Goal: Task Accomplishment & Management: Complete application form

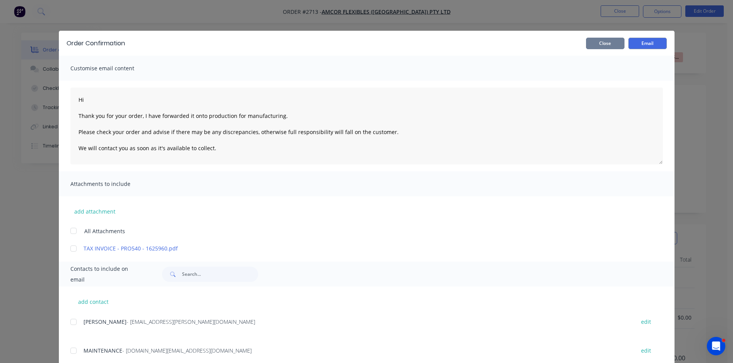
click at [598, 43] on button "Close" at bounding box center [605, 44] width 38 height 12
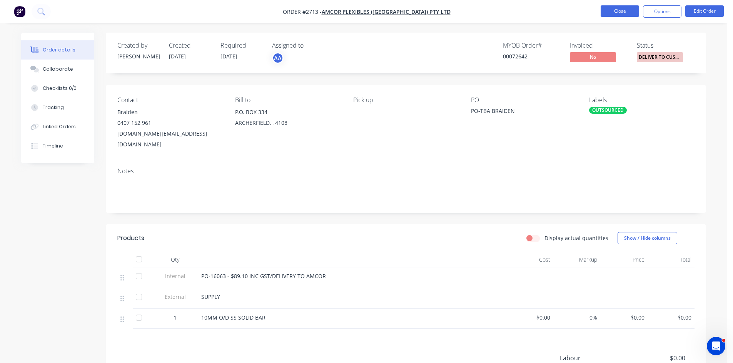
click at [622, 8] on button "Close" at bounding box center [619, 11] width 38 height 12
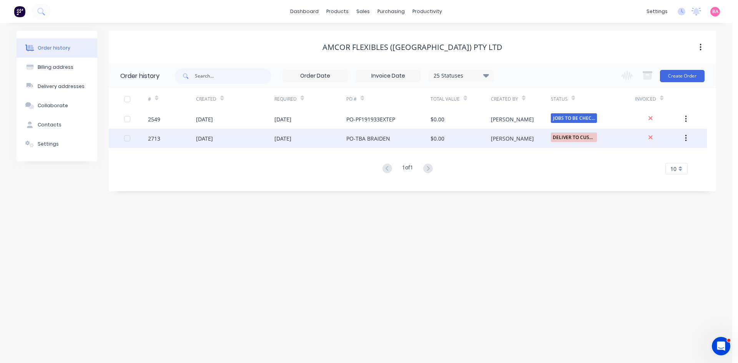
click at [213, 140] on div "22 Aug 2025" at bounding box center [204, 139] width 17 height 8
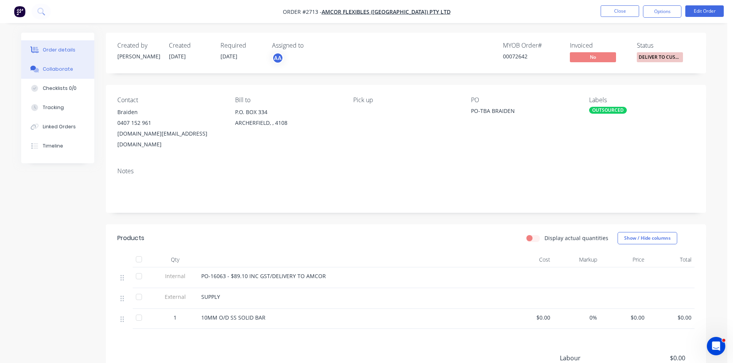
click at [54, 68] on div "Collaborate" at bounding box center [58, 69] width 30 height 7
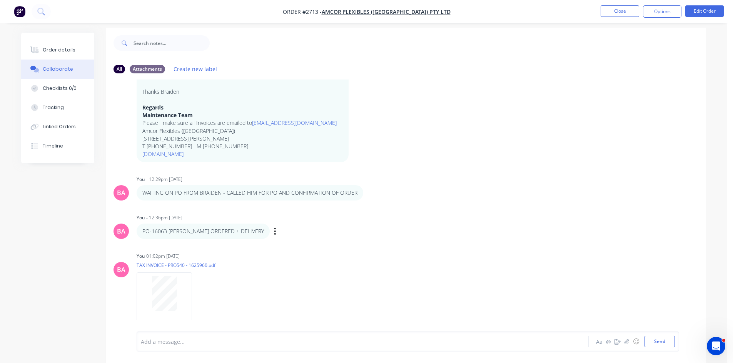
scroll to position [12, 0]
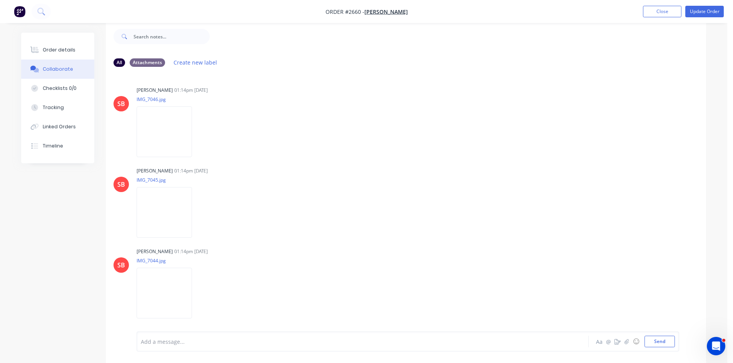
scroll to position [353, 0]
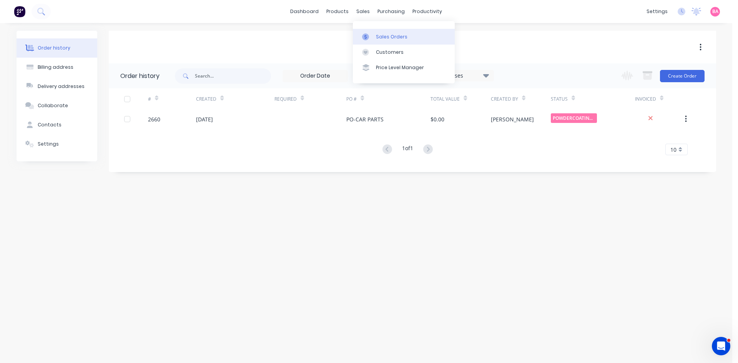
click at [394, 36] on div "Sales Orders" at bounding box center [392, 36] width 32 height 7
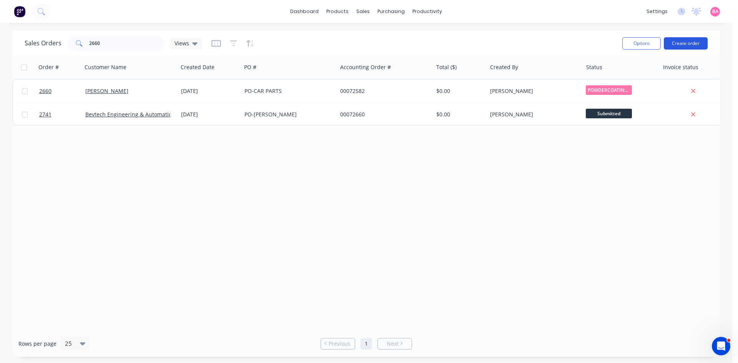
click at [692, 42] on button "Create order" at bounding box center [686, 43] width 44 height 12
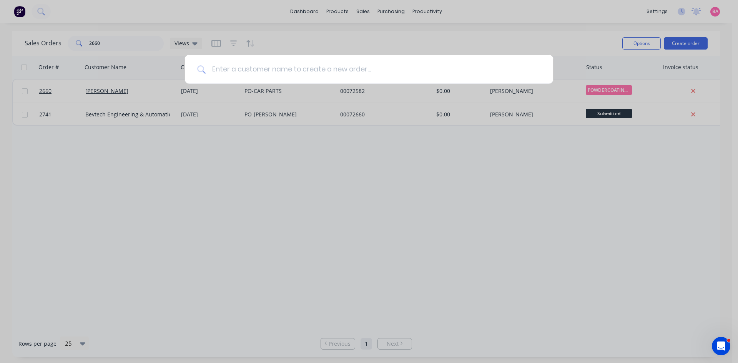
click at [340, 71] on input at bounding box center [373, 69] width 335 height 29
click at [236, 70] on input at bounding box center [373, 69] width 335 height 29
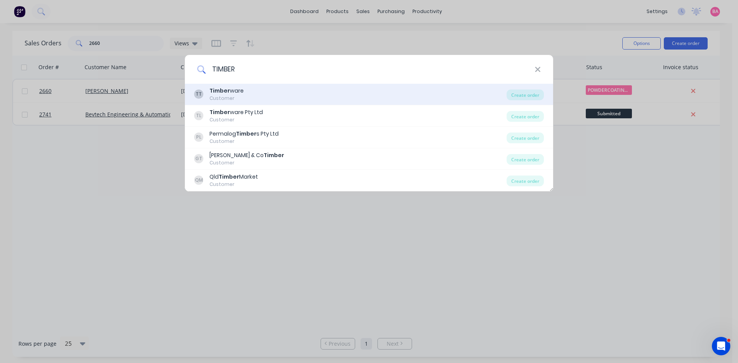
type input "TIMBER"
click at [238, 94] on div "Timber ware" at bounding box center [227, 91] width 34 height 8
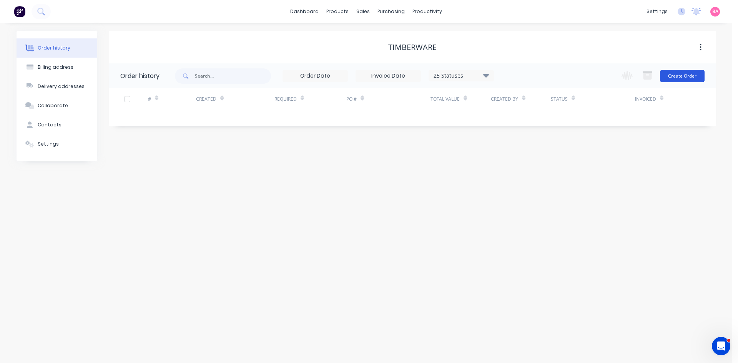
click at [687, 77] on button "Create Order" at bounding box center [682, 76] width 45 height 12
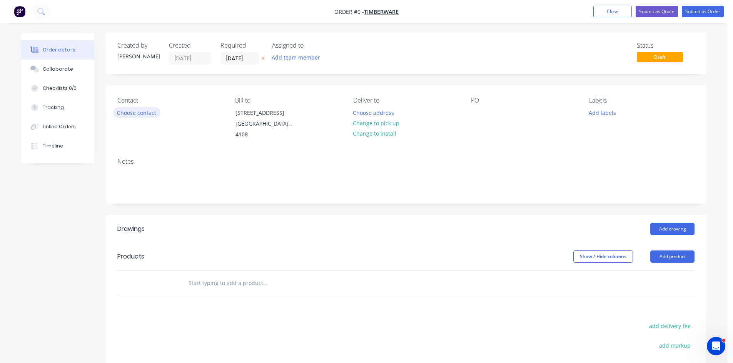
click at [132, 116] on button "Choose contact" at bounding box center [136, 112] width 47 height 10
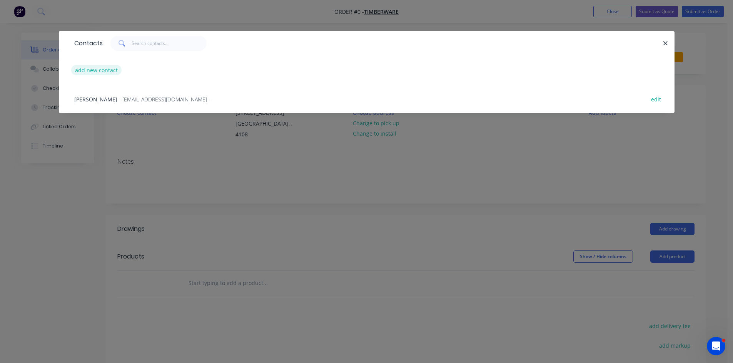
click at [94, 71] on button "add new contact" at bounding box center [96, 70] width 51 height 10
select select "AU"
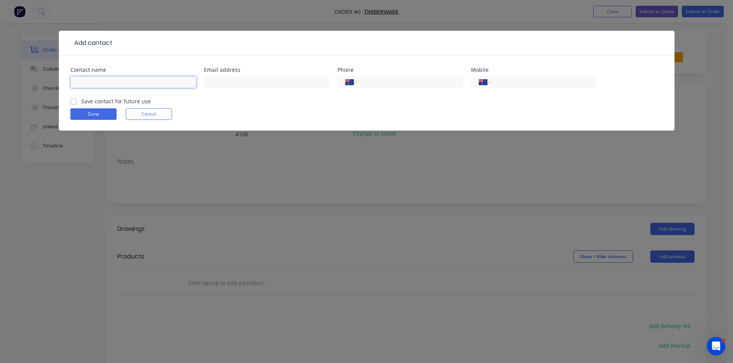
click at [121, 87] on input "text" at bounding box center [133, 83] width 126 height 12
click at [232, 209] on div "Add contact Contact name Email address Phone International Afghanistan Åland Is…" at bounding box center [366, 181] width 733 height 363
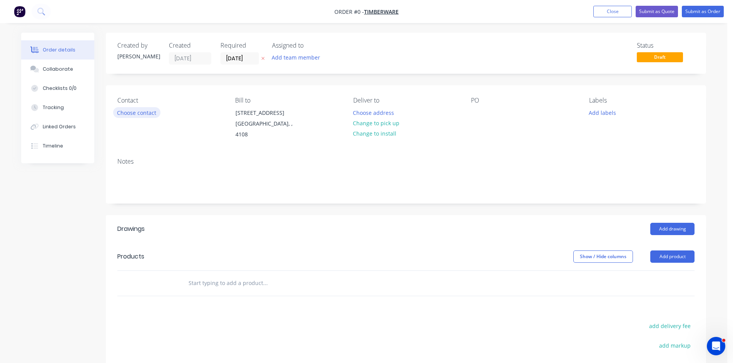
click at [131, 110] on button "Choose contact" at bounding box center [136, 112] width 47 height 10
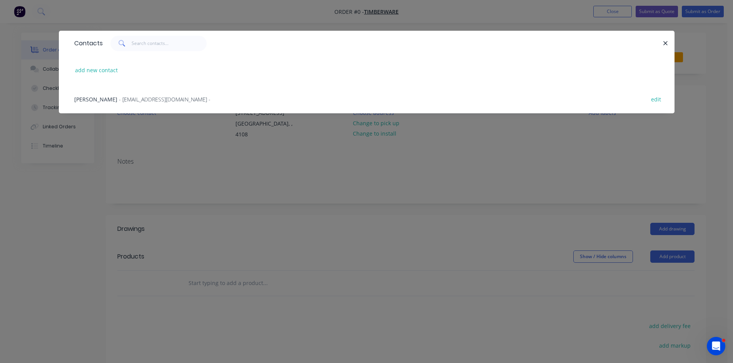
click at [119, 99] on span "- info@timberware.com.au -" at bounding box center [165, 99] width 92 height 7
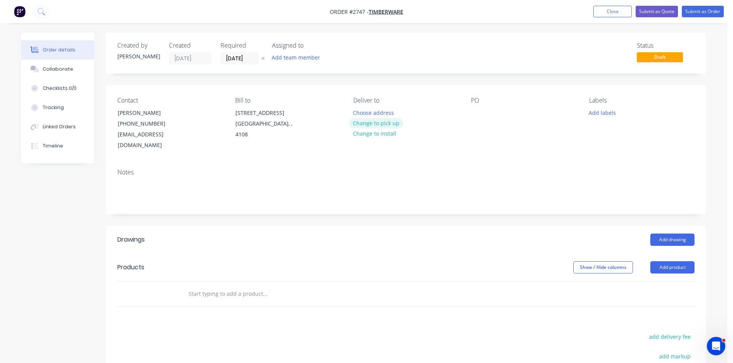
click at [375, 122] on button "Change to pick up" at bounding box center [376, 123] width 55 height 10
click at [473, 111] on div at bounding box center [477, 112] width 12 height 11
click at [606, 113] on button "Add labels" at bounding box center [601, 112] width 35 height 10
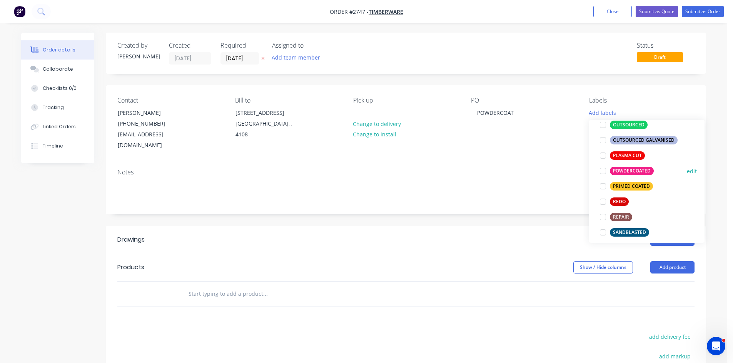
click at [602, 171] on div at bounding box center [602, 170] width 15 height 15
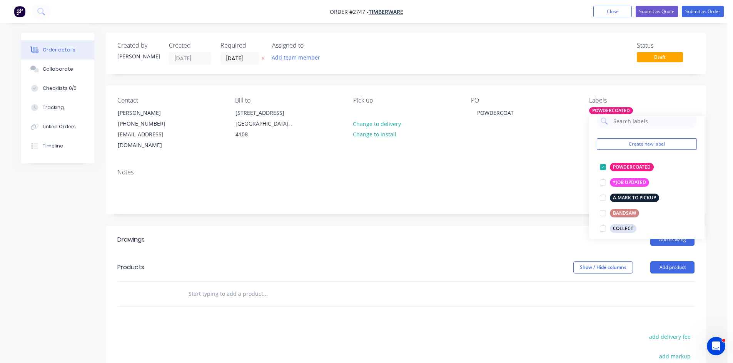
click at [218, 287] on input "text" at bounding box center [265, 294] width 154 height 15
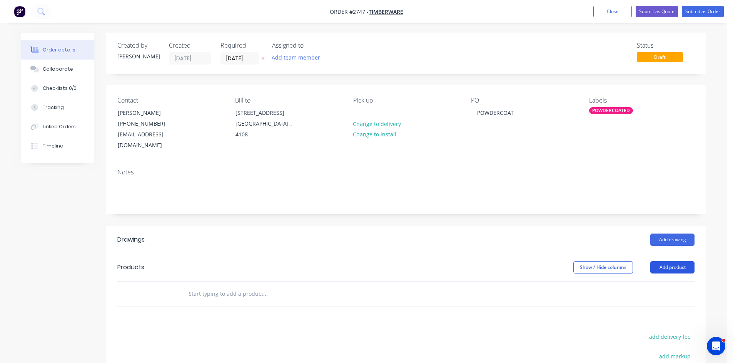
click at [673, 262] on button "Add product" at bounding box center [672, 268] width 44 height 12
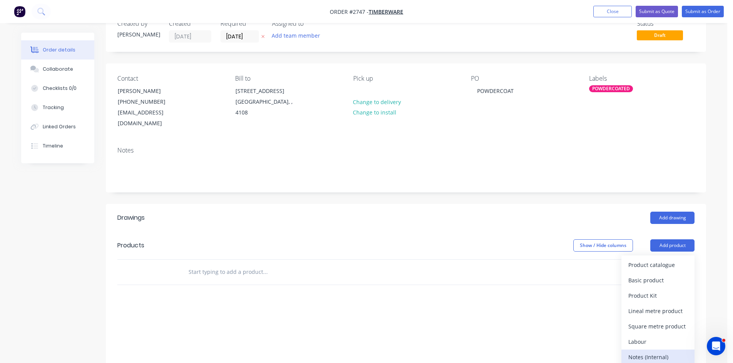
scroll to position [38, 0]
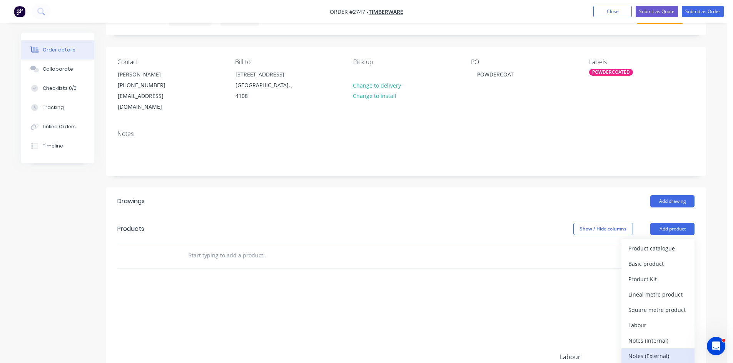
click at [655, 351] on div "Notes (External)" at bounding box center [657, 356] width 59 height 11
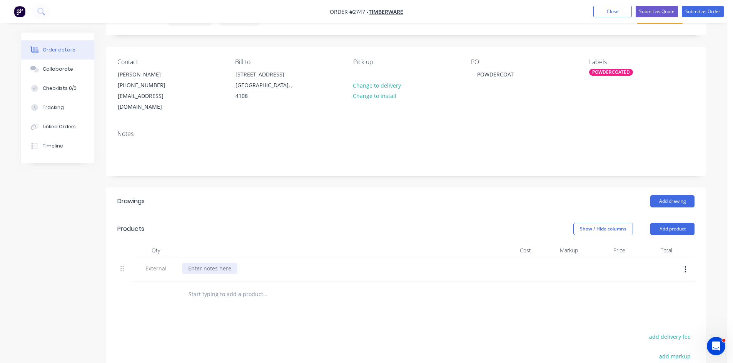
click at [204, 263] on div at bounding box center [209, 268] width 55 height 11
click at [226, 287] on input "text" at bounding box center [265, 294] width 154 height 15
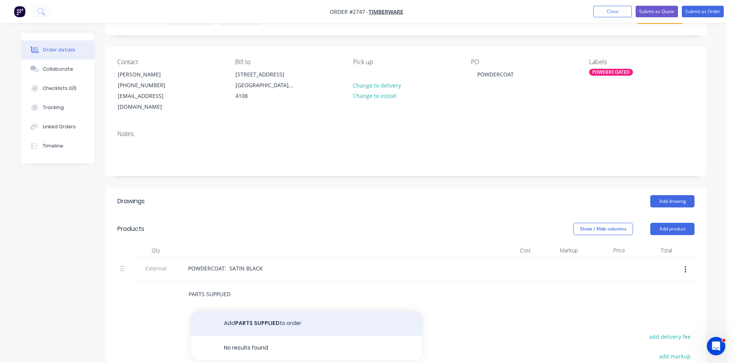
type input "PARTS SUPPLIED"
click at [262, 312] on button "Add PARTS SUPPLIED to order" at bounding box center [306, 324] width 231 height 25
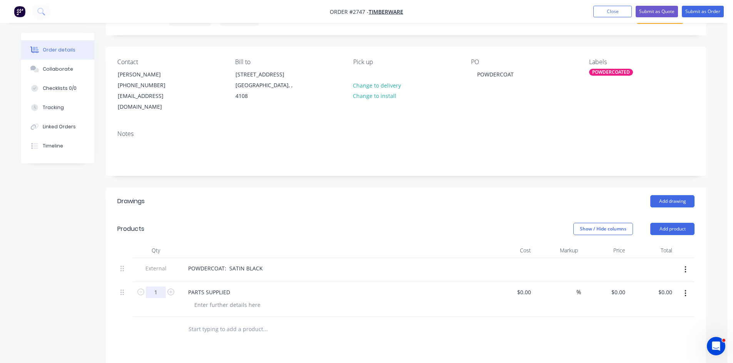
click at [158, 287] on input "1" at bounding box center [156, 293] width 20 height 12
type input "8"
click at [204, 287] on div "PARTS SUPPLIED" at bounding box center [209, 292] width 54 height 11
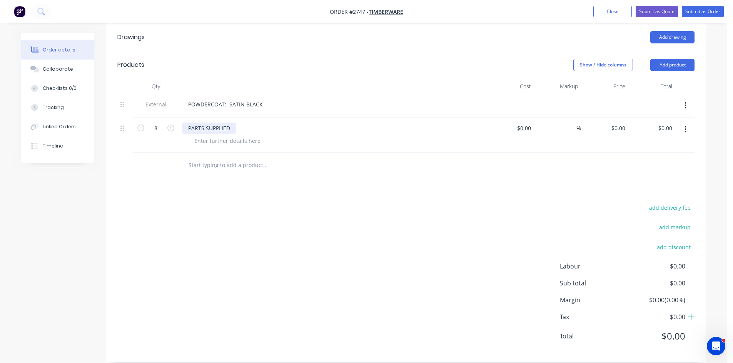
click at [188, 123] on div "PARTS SUPPLIED" at bounding box center [209, 128] width 54 height 11
click at [48, 67] on div "Collaborate" at bounding box center [58, 69] width 30 height 7
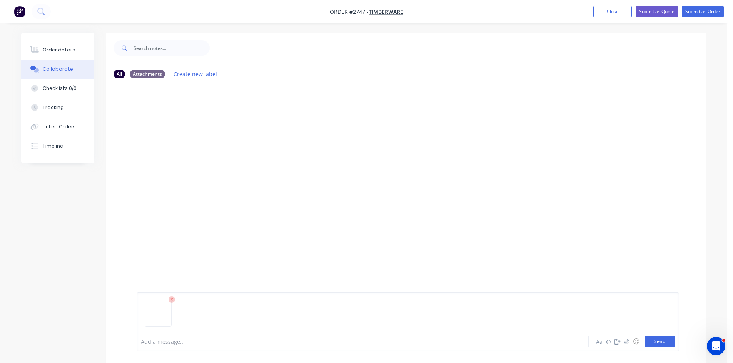
click at [657, 338] on button "Send" at bounding box center [659, 342] width 30 height 12
click at [666, 342] on button "Send" at bounding box center [659, 342] width 30 height 12
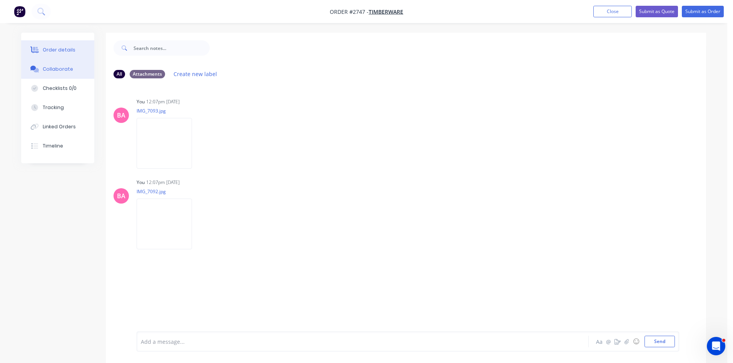
click at [72, 48] on button "Order details" at bounding box center [57, 49] width 73 height 19
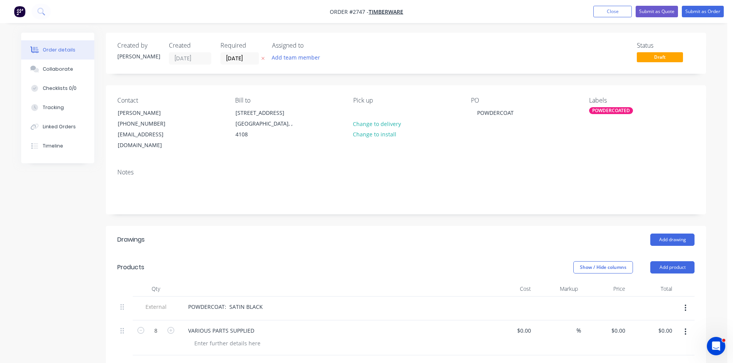
click at [262, 60] on icon at bounding box center [262, 58] width 3 height 5
click at [288, 57] on button "Add team member" at bounding box center [296, 57] width 57 height 10
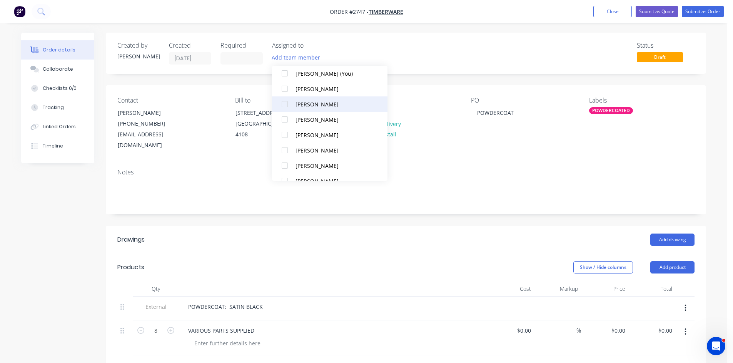
scroll to position [38, 0]
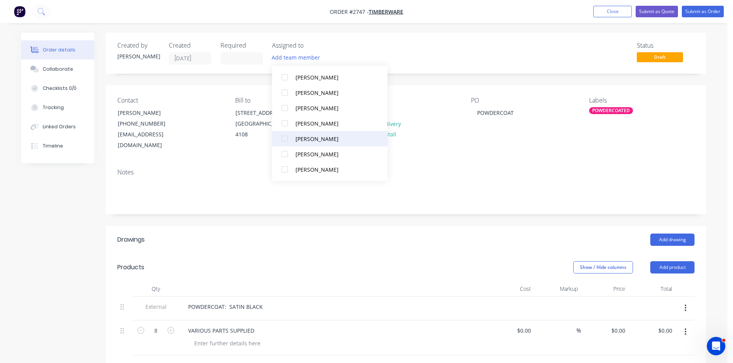
click at [283, 141] on div at bounding box center [284, 138] width 15 height 15
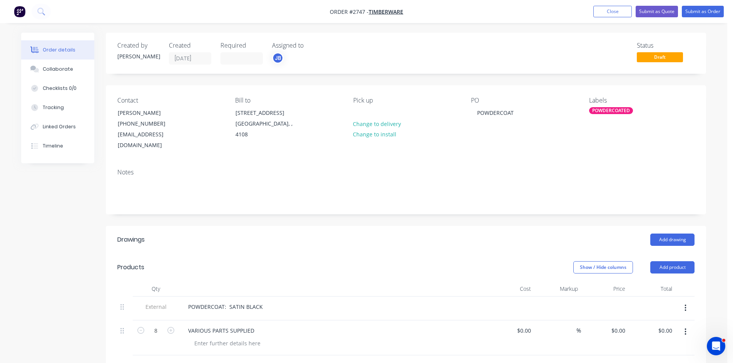
click at [303, 234] on div "Add drawing" at bounding box center [467, 240] width 454 height 12
click at [702, 8] on button "Submit as Order" at bounding box center [702, 12] width 42 height 12
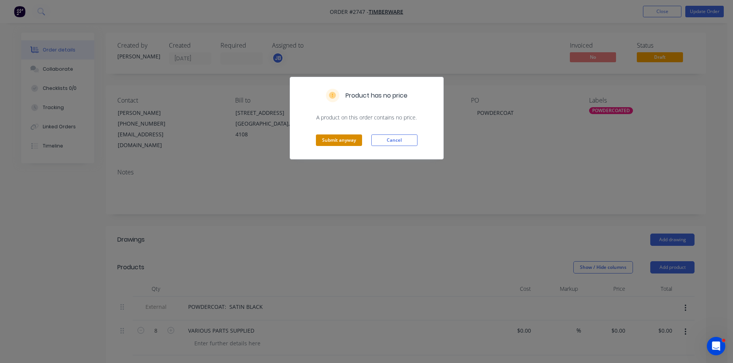
click at [350, 142] on button "Submit anyway" at bounding box center [339, 141] width 46 height 12
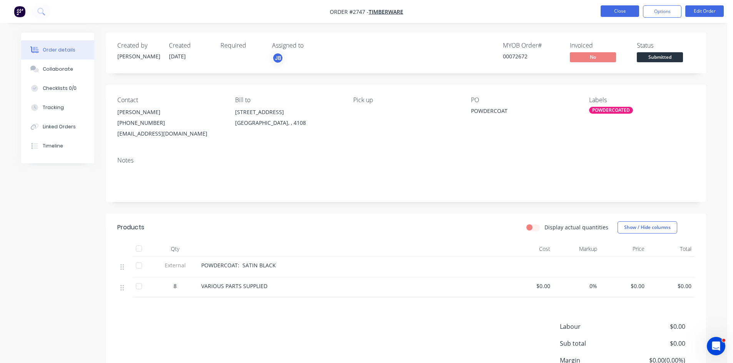
click at [621, 13] on button "Close" at bounding box center [619, 11] width 38 height 12
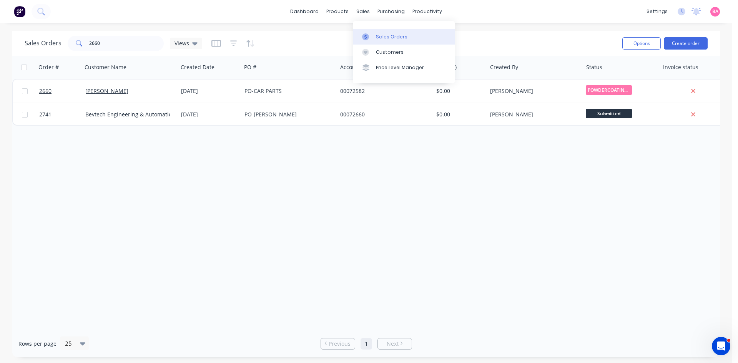
click at [391, 35] on div "Sales Orders" at bounding box center [392, 36] width 32 height 7
click at [683, 42] on button "Create order" at bounding box center [686, 43] width 44 height 12
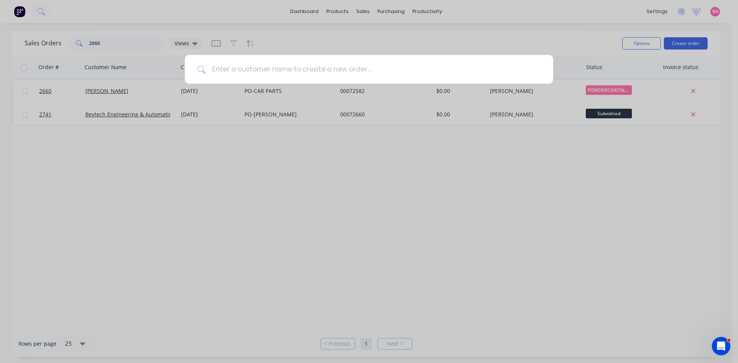
click at [235, 69] on input at bounding box center [373, 69] width 335 height 29
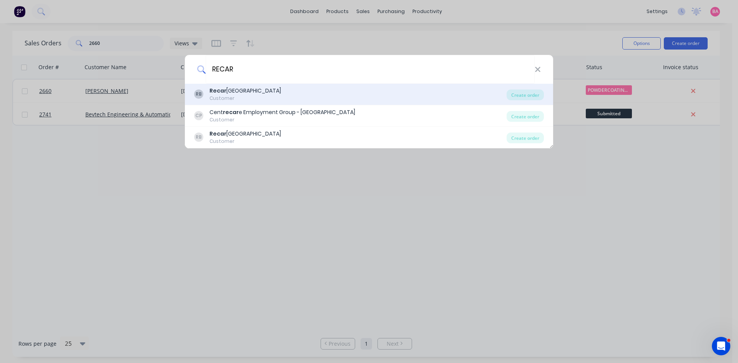
type input "RECAR"
click at [237, 93] on div "Recar Brisbane" at bounding box center [246, 91] width 72 height 8
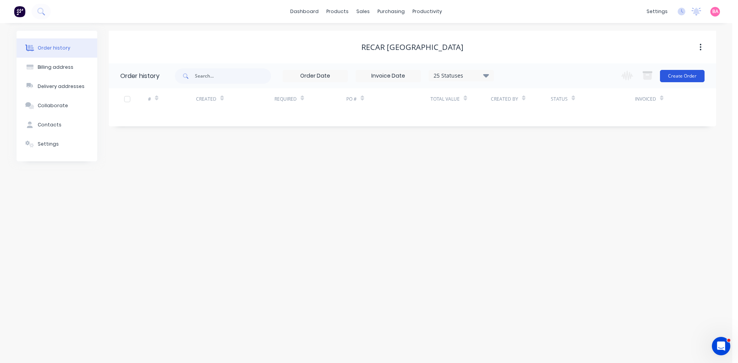
click at [682, 77] on button "Create Order" at bounding box center [682, 76] width 45 height 12
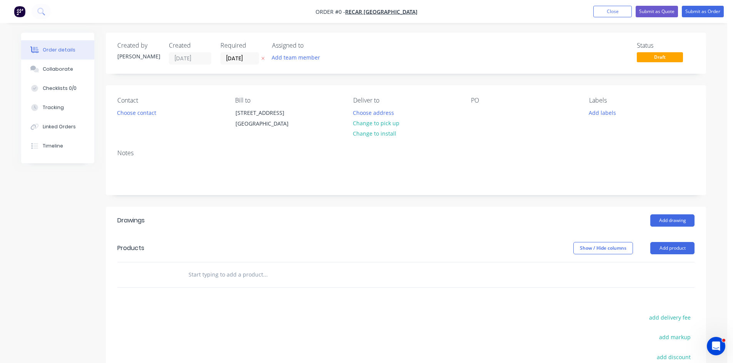
click at [262, 59] on icon at bounding box center [262, 58] width 3 height 5
click at [293, 59] on button "Add team member" at bounding box center [296, 57] width 57 height 10
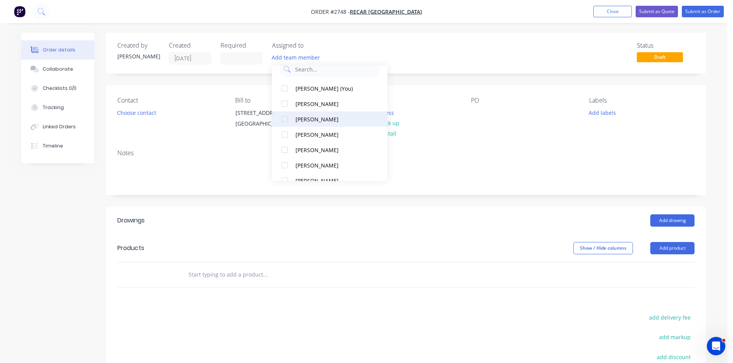
scroll to position [13, 0]
click at [285, 164] on div at bounding box center [284, 164] width 15 height 15
click at [133, 112] on button "Choose contact" at bounding box center [136, 112] width 47 height 10
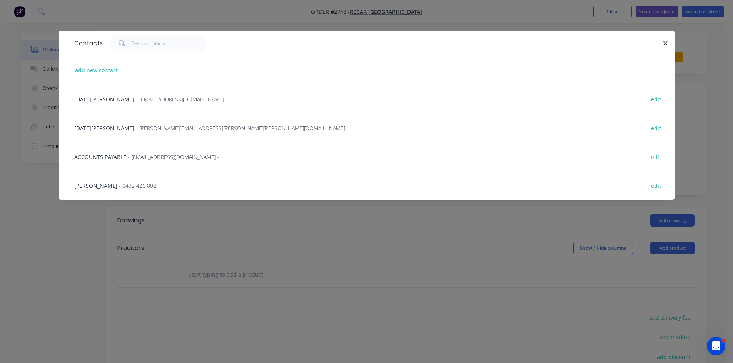
click at [136, 97] on span "- brisbane@recar.com.au -" at bounding box center [182, 99] width 92 height 7
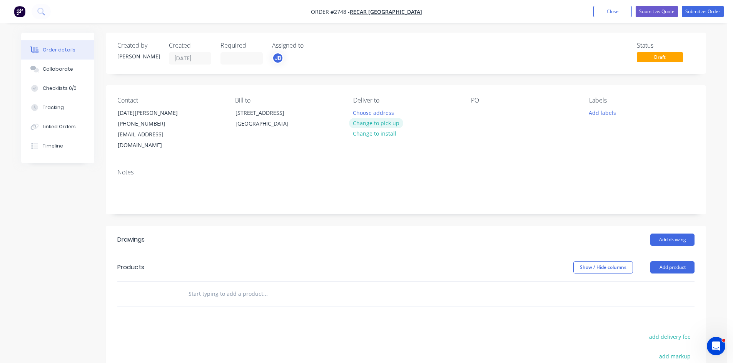
click at [377, 122] on button "Change to pick up" at bounding box center [376, 123] width 55 height 10
click at [463, 114] on div "Contact Noel Wakely (07) 3277 6666 brisbane@recar.com.au Bill to 76 Colebard St…" at bounding box center [406, 123] width 600 height 77
click at [478, 112] on div at bounding box center [477, 112] width 12 height 11
click at [602, 112] on button "Add labels" at bounding box center [601, 112] width 35 height 10
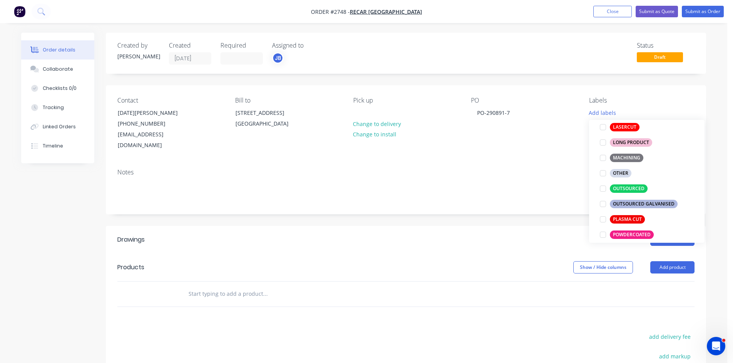
scroll to position [295, 0]
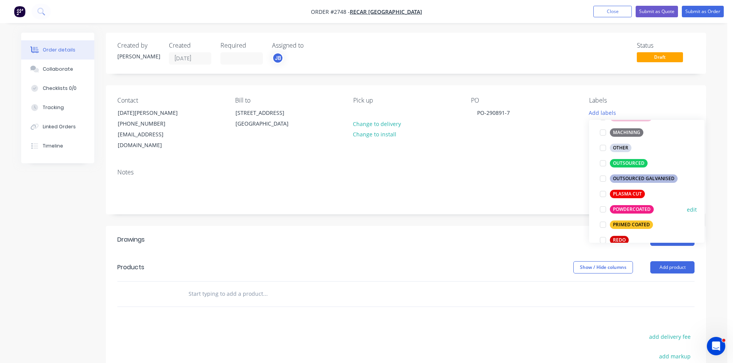
click at [603, 210] on div at bounding box center [602, 209] width 15 height 15
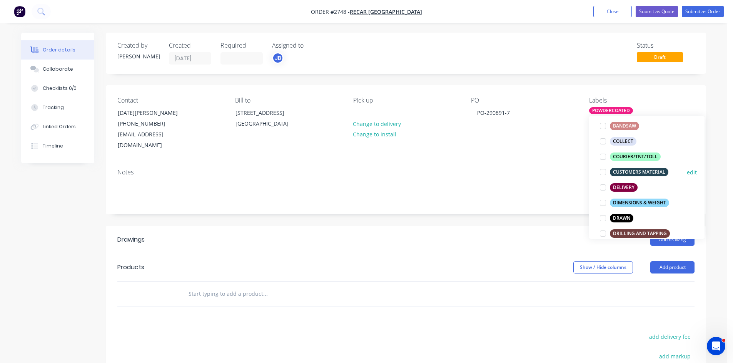
scroll to position [97, 0]
click at [604, 172] on div at bounding box center [602, 172] width 15 height 15
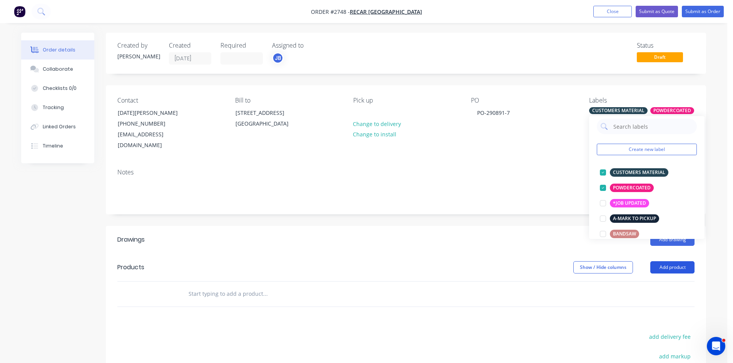
click at [673, 262] on button "Add product" at bounding box center [672, 268] width 44 height 12
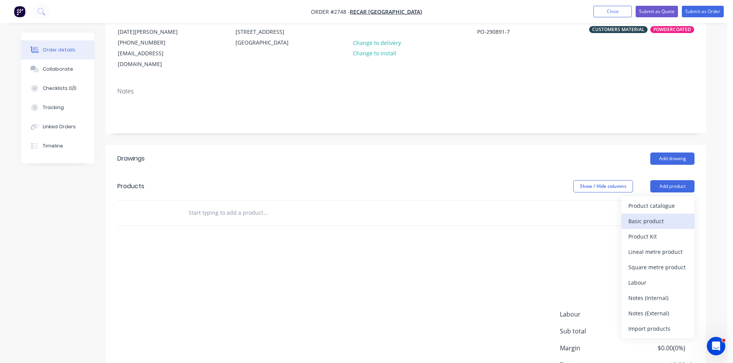
scroll to position [90, 0]
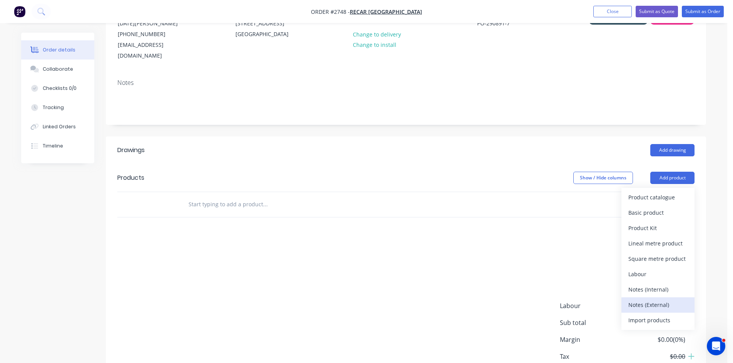
click at [658, 300] on div "Notes (External)" at bounding box center [657, 305] width 59 height 11
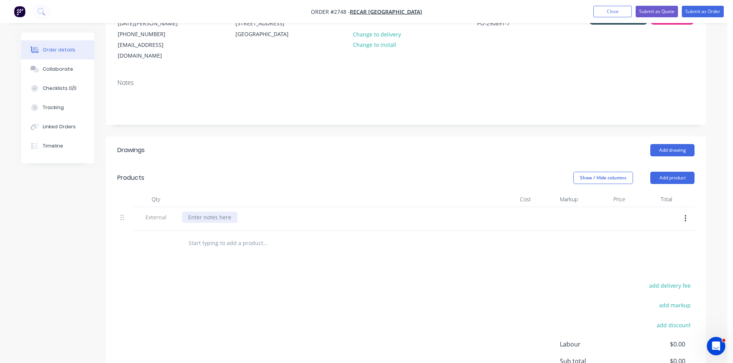
click at [225, 212] on div at bounding box center [209, 217] width 55 height 11
click at [254, 236] on input "text" at bounding box center [265, 243] width 154 height 15
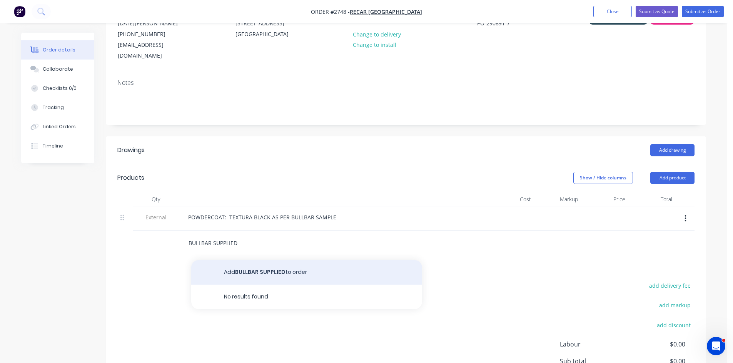
type input "BULLBAR SUPPLIED"
click at [263, 260] on button "Add BULLBAR SUPPLIED to order" at bounding box center [306, 272] width 231 height 25
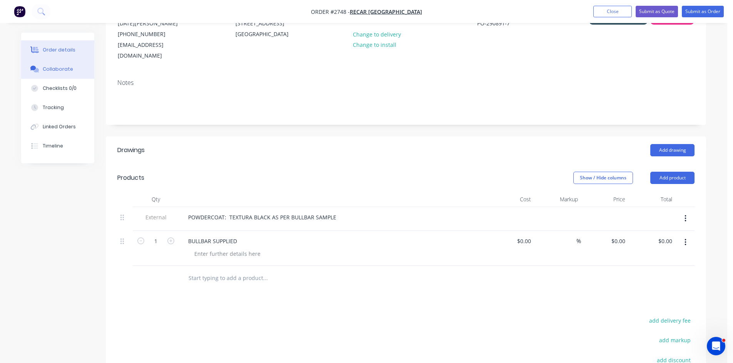
click at [62, 67] on div "Collaborate" at bounding box center [58, 69] width 30 height 7
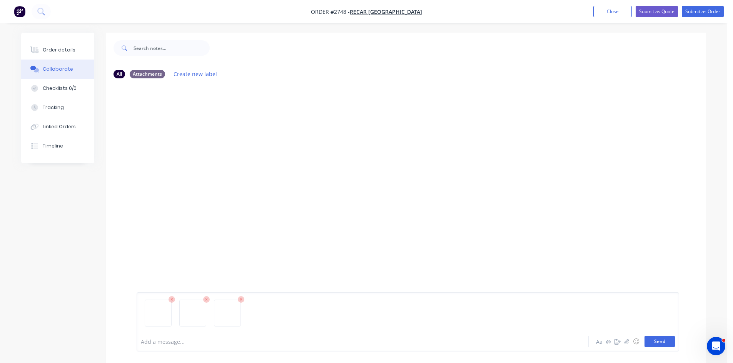
click at [660, 342] on button "Send" at bounding box center [659, 342] width 30 height 12
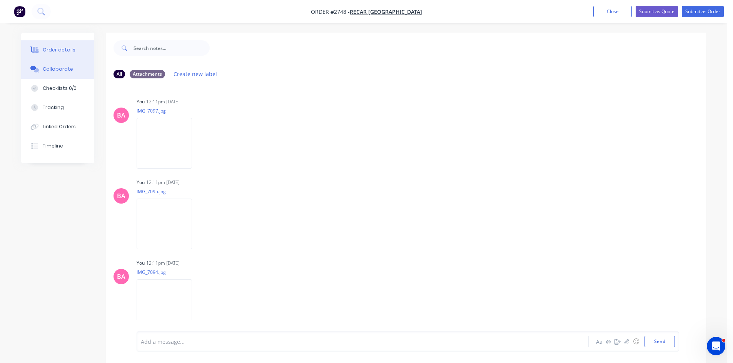
click at [59, 47] on div "Order details" at bounding box center [59, 50] width 33 height 7
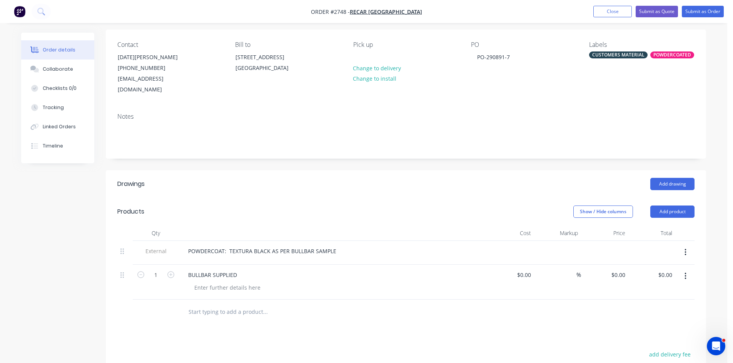
scroll to position [77, 0]
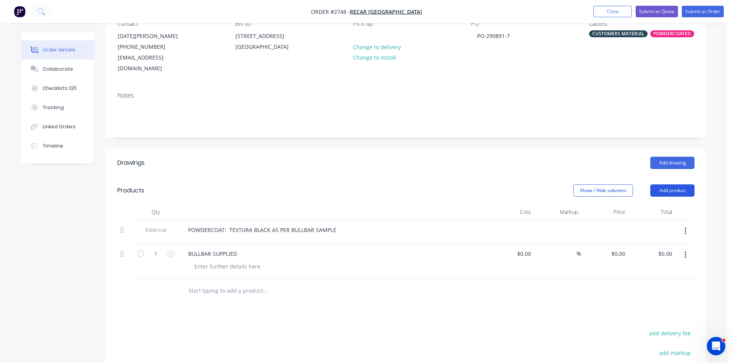
drag, startPoint x: 675, startPoint y: 179, endPoint x: 701, endPoint y: 226, distance: 53.9
click at [675, 185] on button "Add product" at bounding box center [672, 191] width 44 height 12
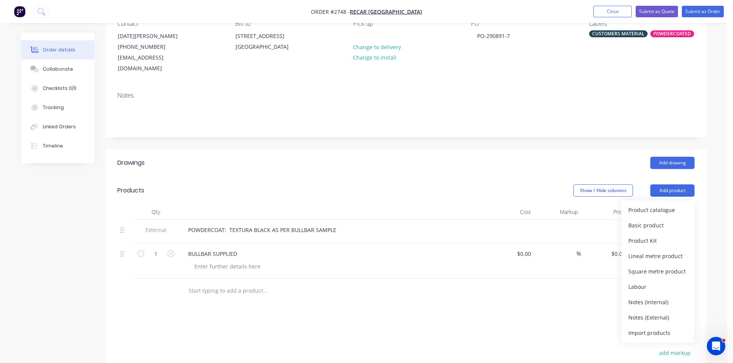
click at [660, 297] on div "Notes (Internal)" at bounding box center [657, 302] width 59 height 11
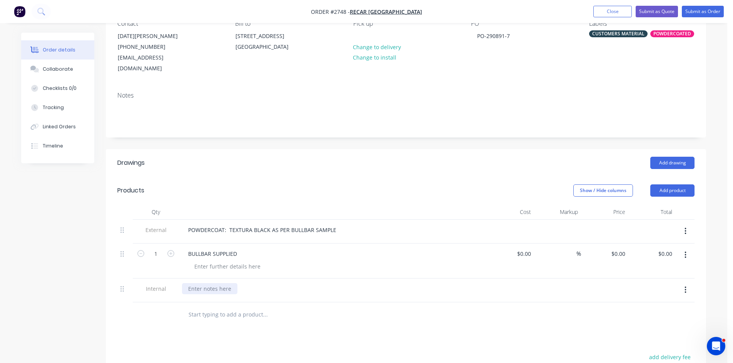
click at [213, 283] on div at bounding box center [209, 288] width 55 height 11
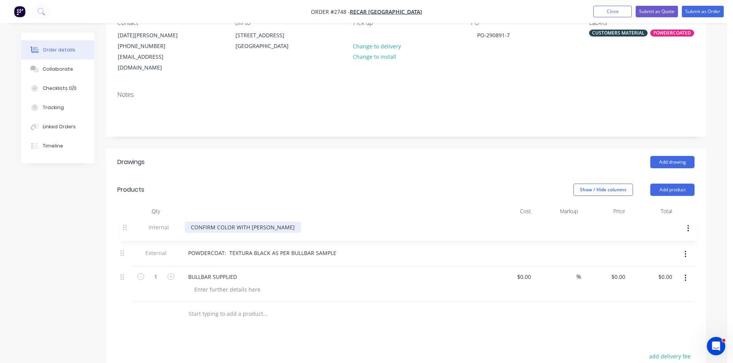
drag, startPoint x: 122, startPoint y: 279, endPoint x: 128, endPoint y: 214, distance: 65.2
click at [128, 219] on div "External POWDERCOAT: TEXTURA BLACK AS PER BULLBAR SAMPLE 1 BULLBAR SUPPLIED $0.…" at bounding box center [405, 260] width 577 height 83
click at [189, 224] on div "CONFIRM COLOR WITH MATTHEW A" at bounding box center [240, 229] width 116 height 11
click at [298, 224] on div "***** CONFIRM COLOR WITH MATTHEW A" at bounding box center [249, 229] width 135 height 11
click at [704, 10] on button "Submit as Order" at bounding box center [702, 12] width 42 height 12
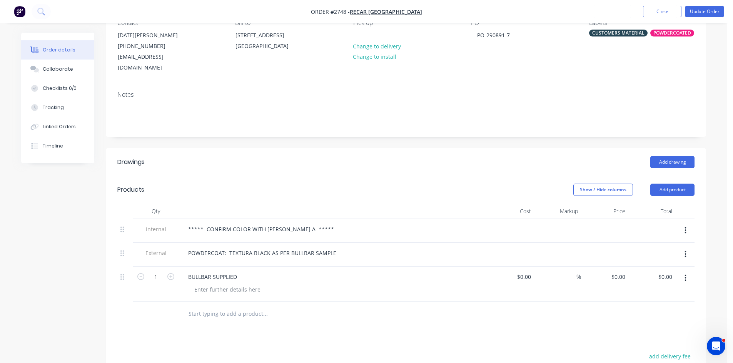
scroll to position [0, 0]
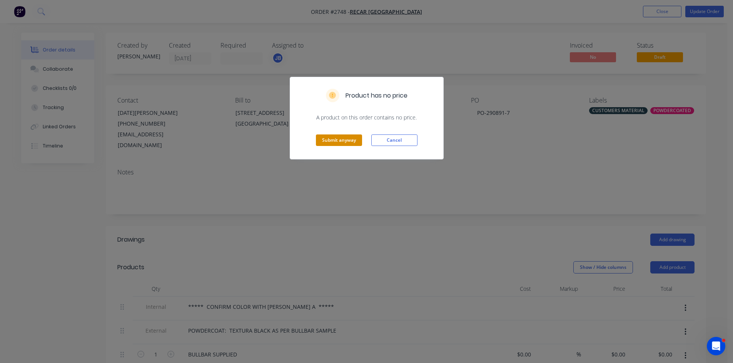
click at [346, 137] on button "Submit anyway" at bounding box center [339, 141] width 46 height 12
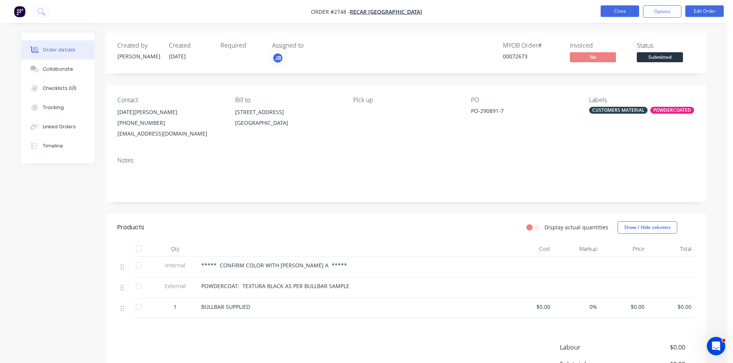
click at [628, 10] on button "Close" at bounding box center [619, 11] width 38 height 12
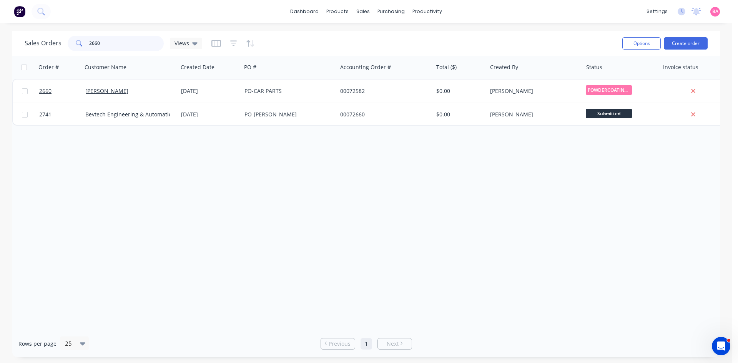
drag, startPoint x: 102, startPoint y: 41, endPoint x: 33, endPoint y: 33, distance: 68.8
click at [33, 33] on div "Sales Orders 2660 Views Options Create order" at bounding box center [366, 43] width 708 height 25
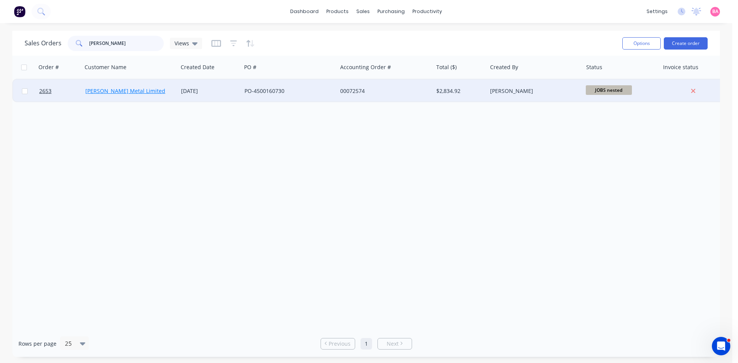
type input "SIMS"
click at [115, 90] on link "[PERSON_NAME] Metal Limited" at bounding box center [125, 90] width 80 height 7
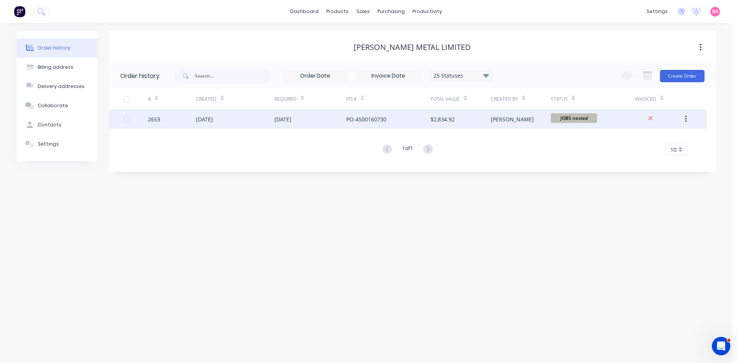
click at [202, 115] on div "[DATE]" at bounding box center [235, 119] width 78 height 19
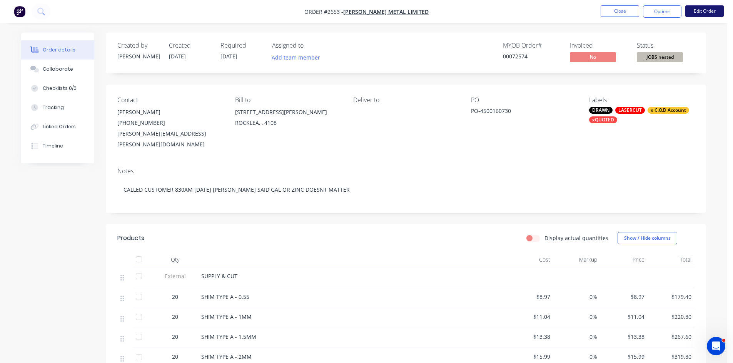
click at [703, 8] on button "Edit Order" at bounding box center [704, 11] width 38 height 12
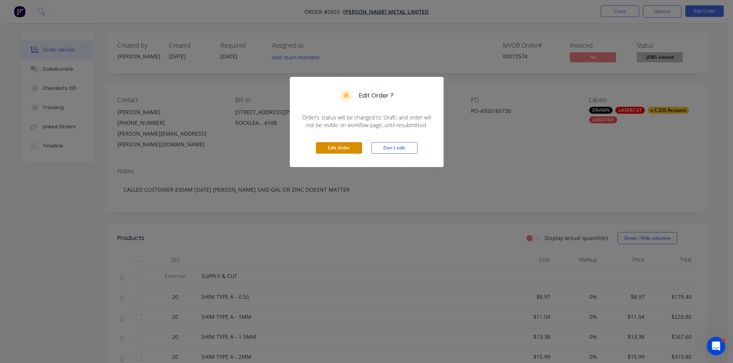
click at [337, 148] on button "Edit Order" at bounding box center [339, 148] width 46 height 12
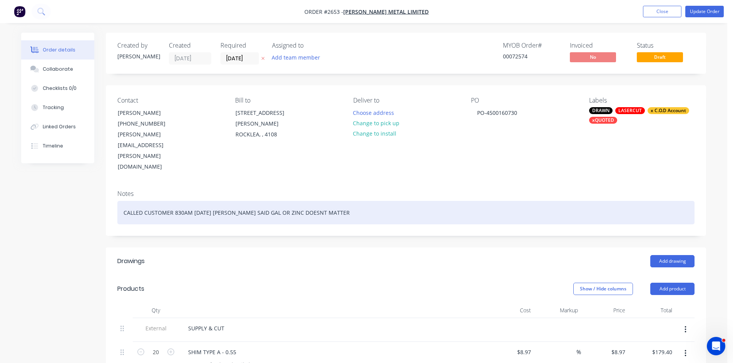
click at [177, 201] on div "CALLED CUSTOMER 830AM 25-8-25 ANTHONY SAID GAL OR ZINC DOESNT MATTER" at bounding box center [405, 212] width 577 height 23
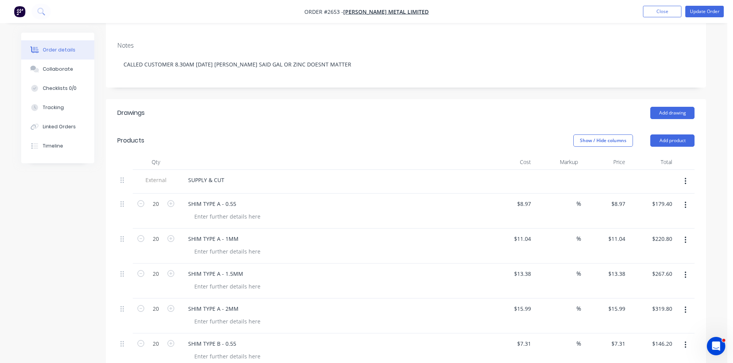
scroll to position [141, 0]
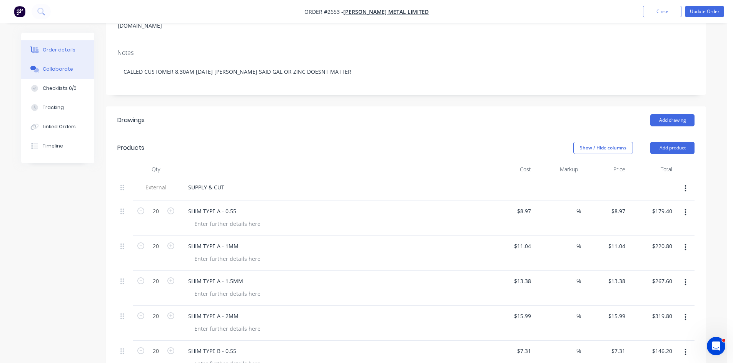
click at [55, 67] on div "Collaborate" at bounding box center [58, 69] width 30 height 7
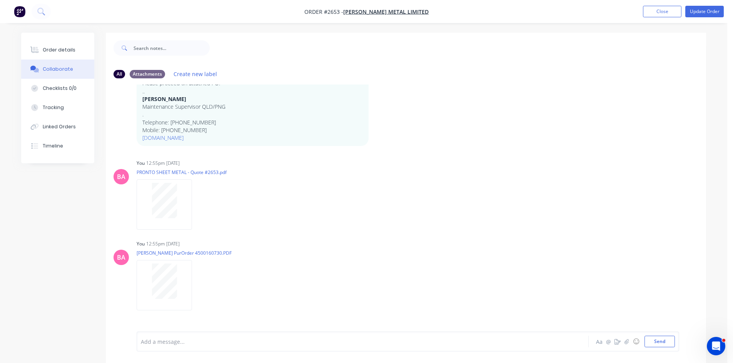
scroll to position [332, 0]
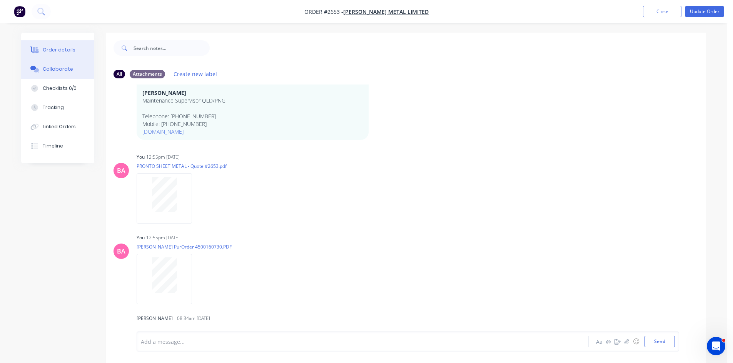
click at [65, 49] on div "Order details" at bounding box center [59, 50] width 33 height 7
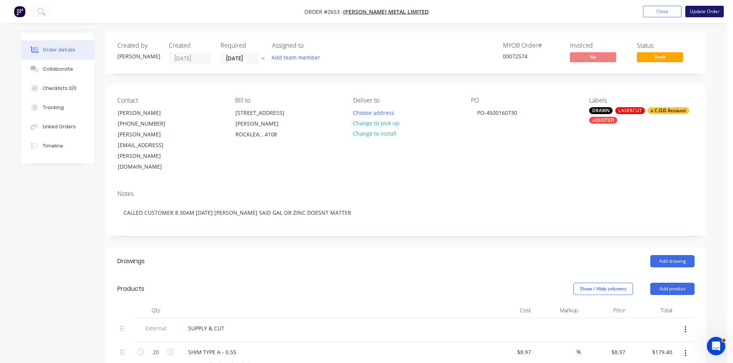
click at [707, 10] on button "Update Order" at bounding box center [704, 12] width 38 height 12
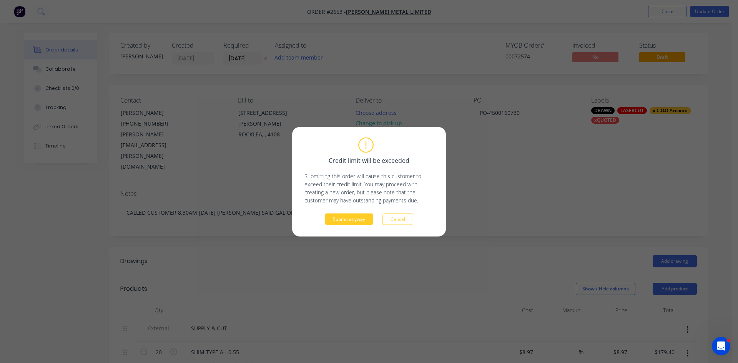
click at [343, 220] on button "Submit anyway" at bounding box center [349, 219] width 48 height 12
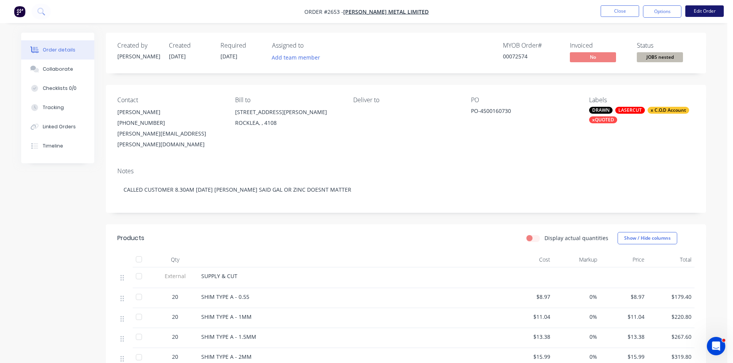
click at [704, 9] on button "Edit Order" at bounding box center [704, 11] width 38 height 12
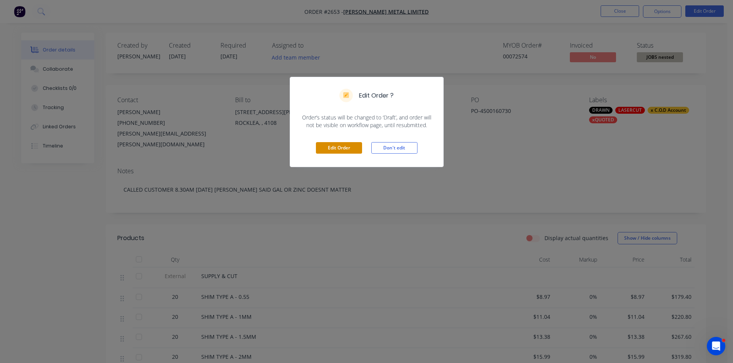
click at [341, 148] on button "Edit Order" at bounding box center [339, 148] width 46 height 12
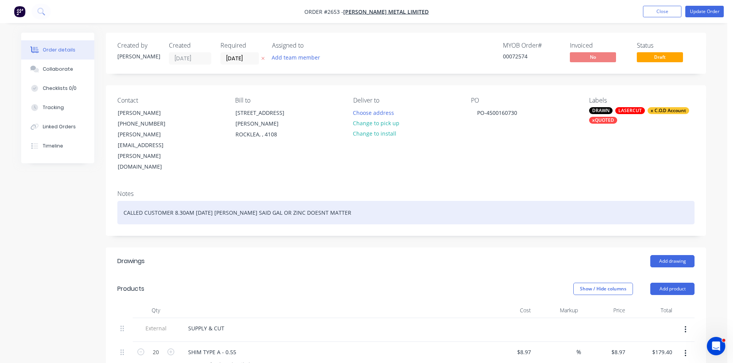
click at [308, 201] on div "CALLED CUSTOMER 8.30AM 25-8-25 ANTHONY SAID GAL OR ZINC DOESNT MATTER" at bounding box center [405, 212] width 577 height 23
drag, startPoint x: 344, startPoint y: 182, endPoint x: 102, endPoint y: 188, distance: 242.4
copy div "CALLED CUSTOMER 8.30AM 25-8-25 ANTHONY SAID GAL OR ZINC DOESN'T MATTER"
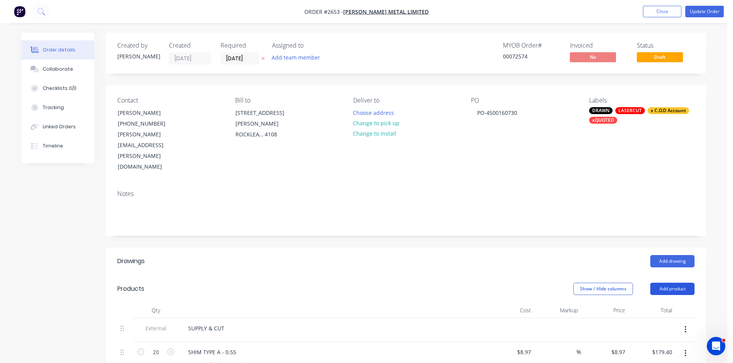
click at [678, 283] on button "Add product" at bounding box center [672, 289] width 44 height 12
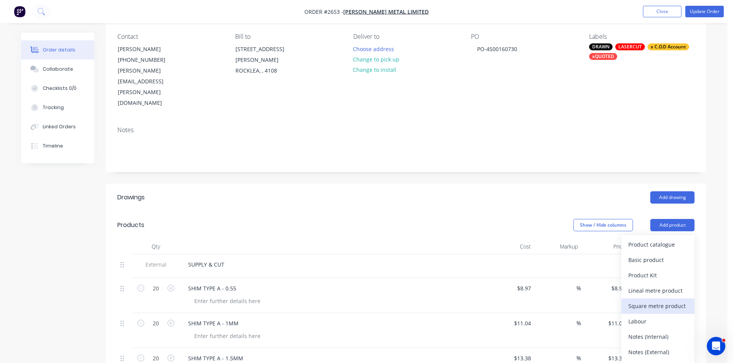
scroll to position [77, 0]
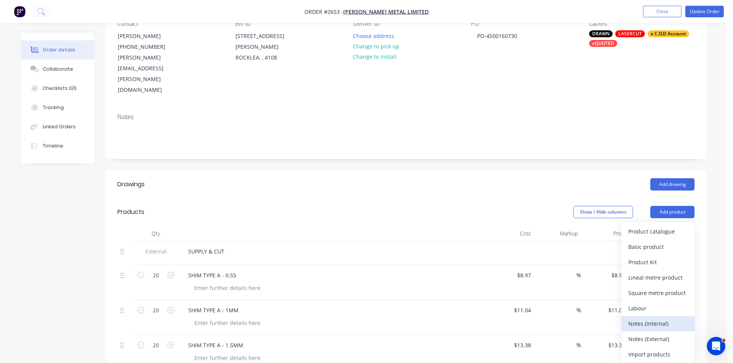
click at [650, 318] on div "Notes (Internal)" at bounding box center [657, 323] width 59 height 11
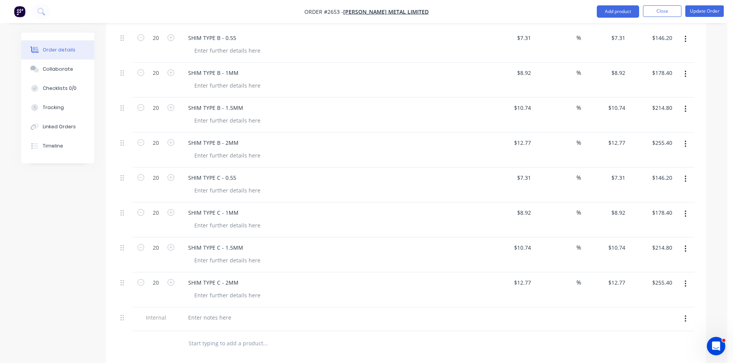
scroll to position [500, 0]
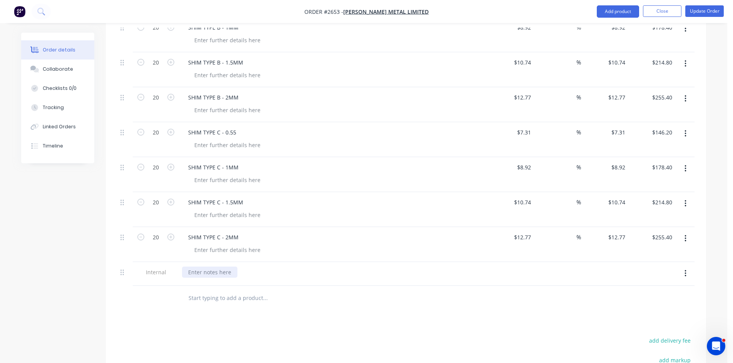
click at [199, 267] on div at bounding box center [209, 272] width 55 height 11
paste div
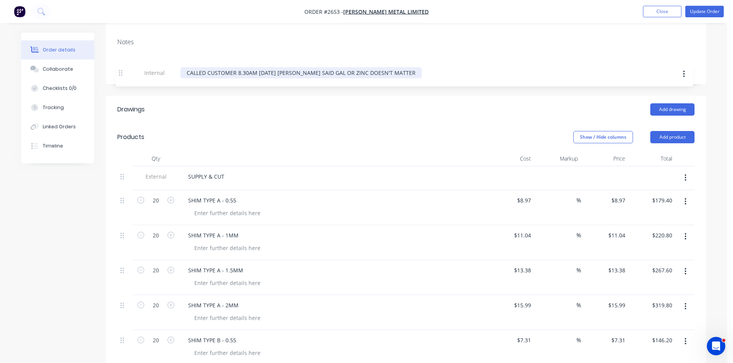
scroll to position [142, 0]
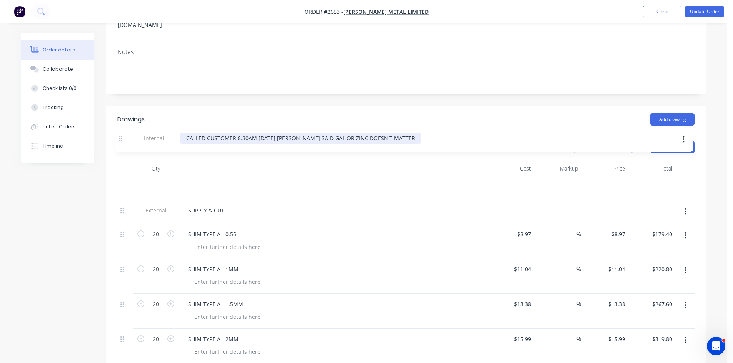
drag, startPoint x: 124, startPoint y: 241, endPoint x: 124, endPoint y: 134, distance: 107.3
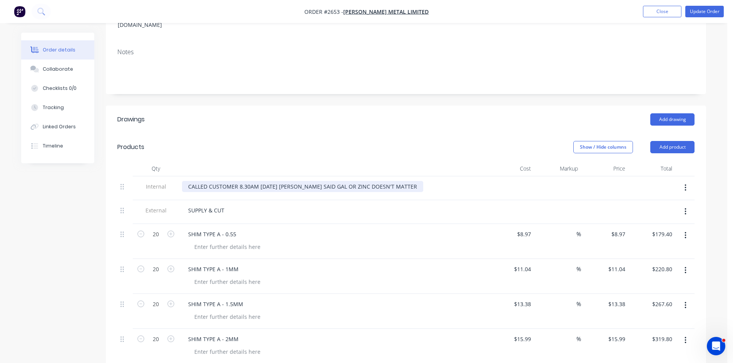
click at [185, 181] on div "CALLED CUSTOMER 8.30AM 25-8-25 ANTHONY SAID GAL OR ZINC DOESN'T MATTER" at bounding box center [302, 186] width 241 height 11
click at [419, 181] on div "***** CALLED CUSTOMER 8.30AM 25-8-25 ANTHONY SAID GAL OR ZINC DOESN'T MATTER" at bounding box center [312, 186] width 261 height 11
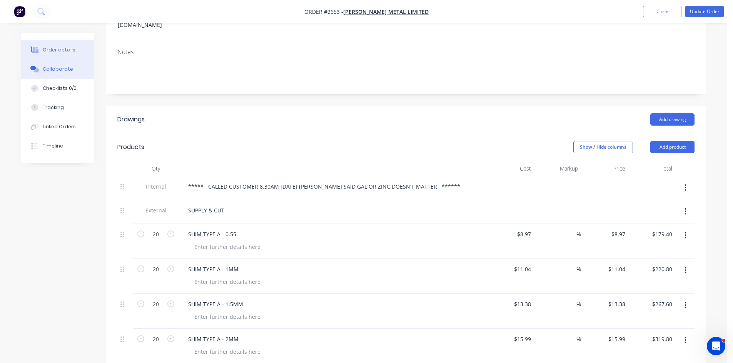
click at [53, 72] on div "Collaborate" at bounding box center [58, 69] width 30 height 7
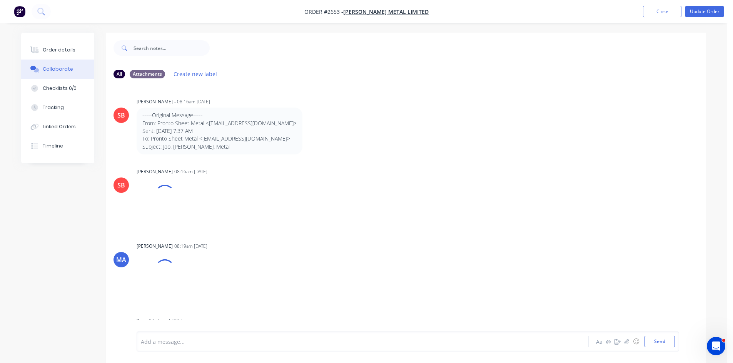
click at [207, 342] on div at bounding box center [341, 342] width 400 height 8
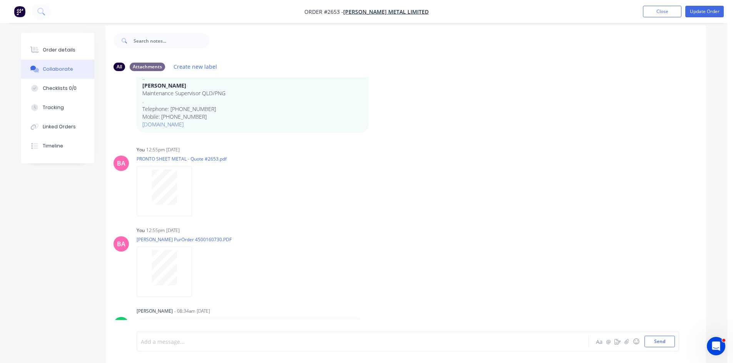
scroll to position [12, 0]
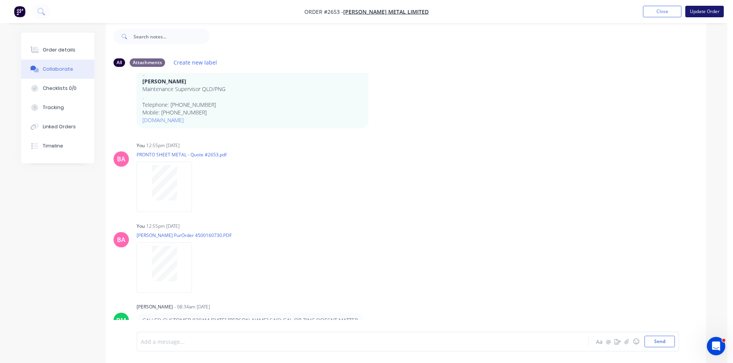
click at [709, 11] on button "Update Order" at bounding box center [704, 12] width 38 height 12
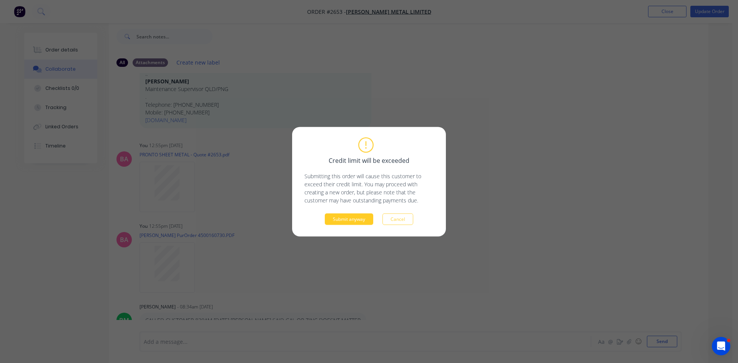
click at [343, 220] on button "Submit anyway" at bounding box center [349, 219] width 48 height 12
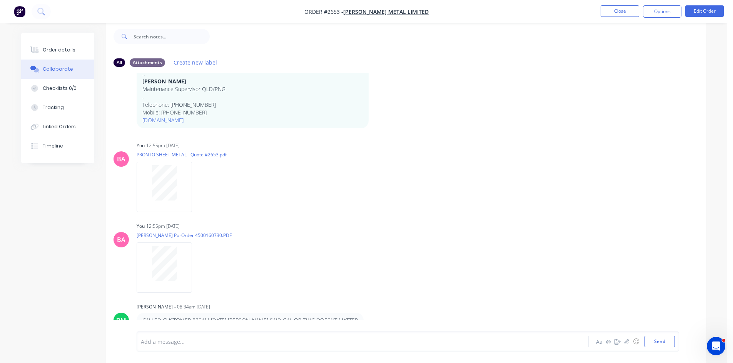
click at [617, 12] on button "Close" at bounding box center [619, 11] width 38 height 12
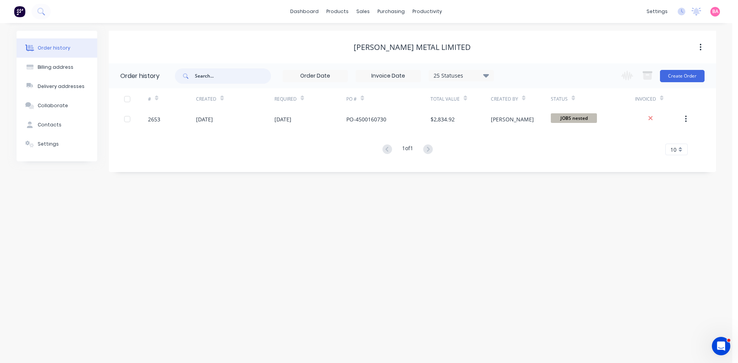
click at [223, 75] on input "text" at bounding box center [233, 75] width 76 height 15
click at [386, 31] on link "Sales Orders" at bounding box center [404, 36] width 102 height 15
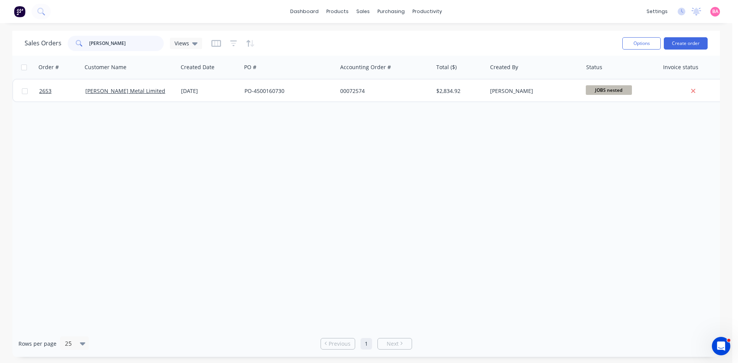
drag, startPoint x: 123, startPoint y: 46, endPoint x: 71, endPoint y: 42, distance: 52.1
click at [72, 42] on div "SIMS" at bounding box center [116, 43] width 96 height 15
type input "SEA AND LAND"
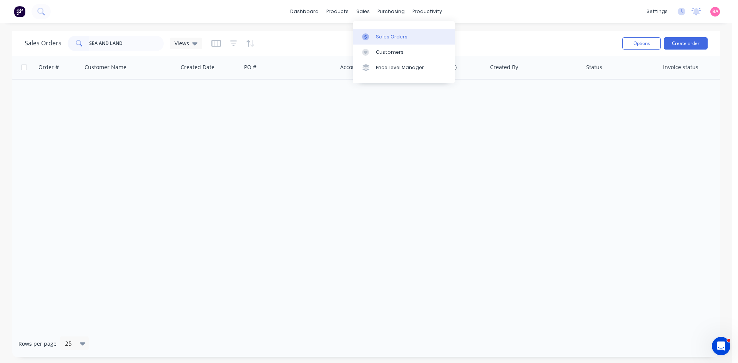
click at [383, 33] on div "Sales Orders" at bounding box center [392, 36] width 32 height 7
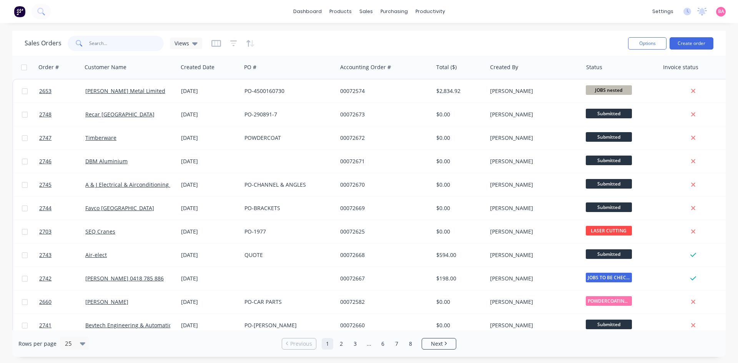
click at [109, 43] on input "text" at bounding box center [126, 43] width 75 height 15
type input "SEA AND LAND"
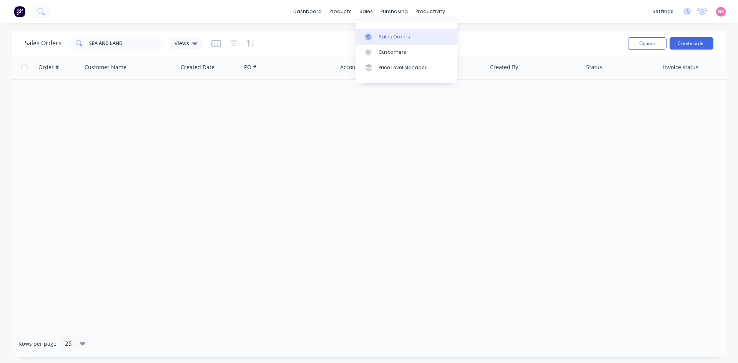
click at [394, 37] on div "Sales Orders" at bounding box center [395, 36] width 32 height 7
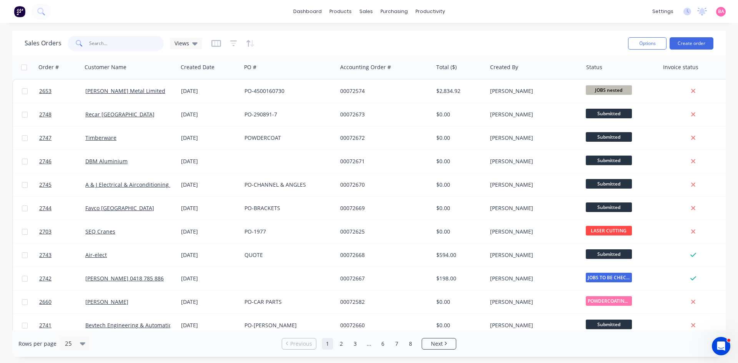
click at [100, 40] on input "text" at bounding box center [126, 43] width 75 height 15
type input "SEA AND LAND"
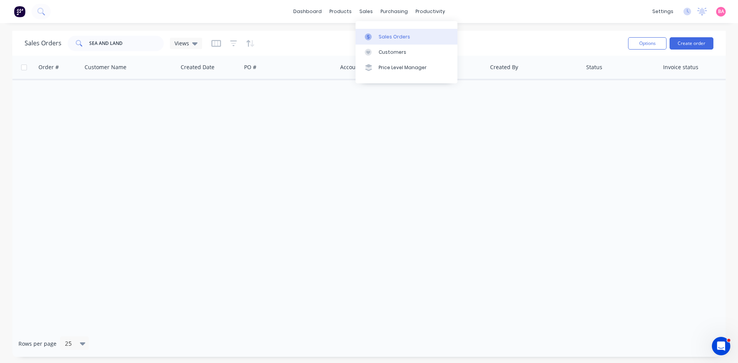
click at [388, 35] on div "Sales Orders" at bounding box center [395, 36] width 32 height 7
click at [382, 34] on div "Sales Orders" at bounding box center [395, 36] width 32 height 7
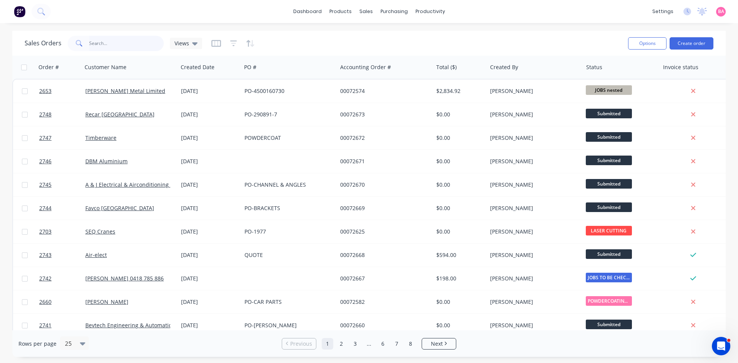
click at [112, 45] on input "text" at bounding box center [126, 43] width 75 height 15
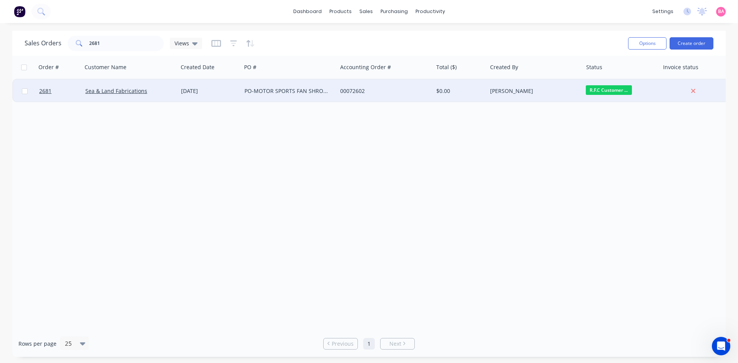
click at [611, 88] on span "R.F.C Customer ..." at bounding box center [609, 90] width 46 height 10
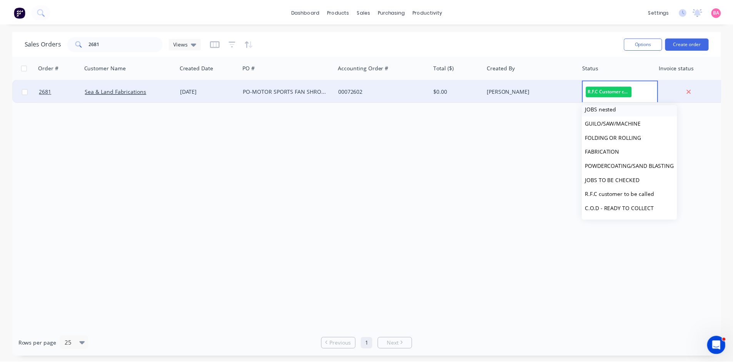
scroll to position [38, 0]
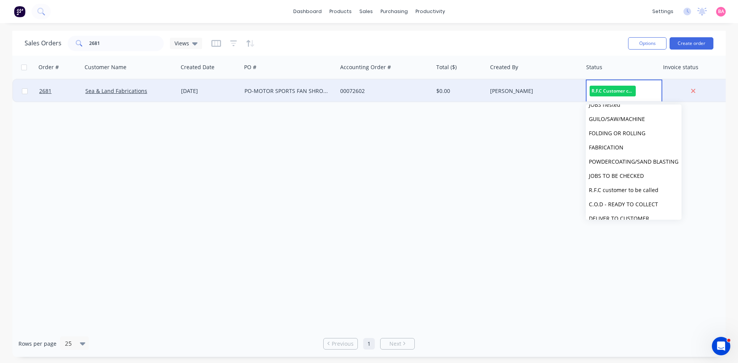
click at [531, 134] on div "Order # Customer Name Created Date PO # Accounting Order # Total ($) Created By…" at bounding box center [369, 193] width 714 height 275
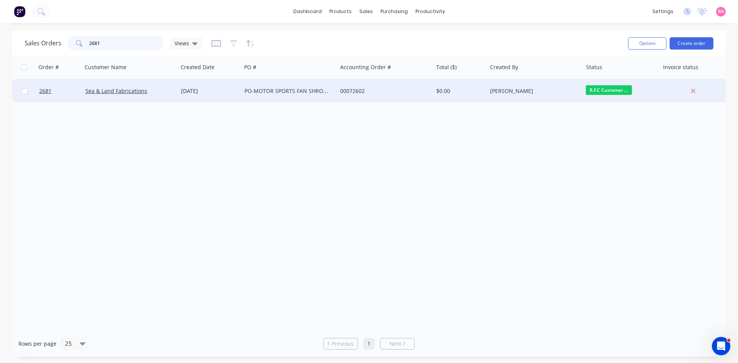
drag, startPoint x: 98, startPoint y: 43, endPoint x: 50, endPoint y: 38, distance: 47.5
click at [50, 38] on div "Sales Orders 2681 Views" at bounding box center [114, 43] width 178 height 15
type input "DIVERSE"
click at [109, 90] on link "Diverse Worx" at bounding box center [102, 90] width 34 height 7
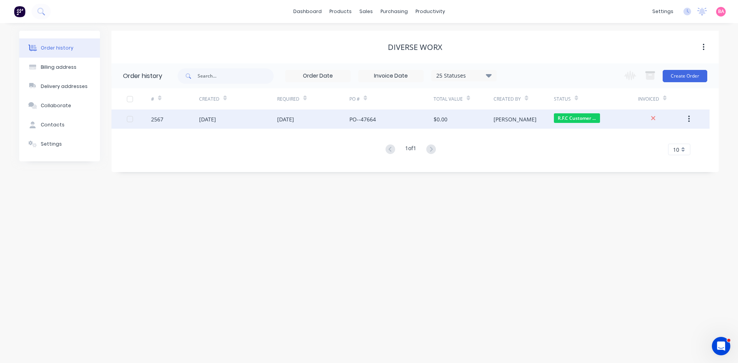
click at [375, 120] on div "PO--47664" at bounding box center [363, 119] width 27 height 8
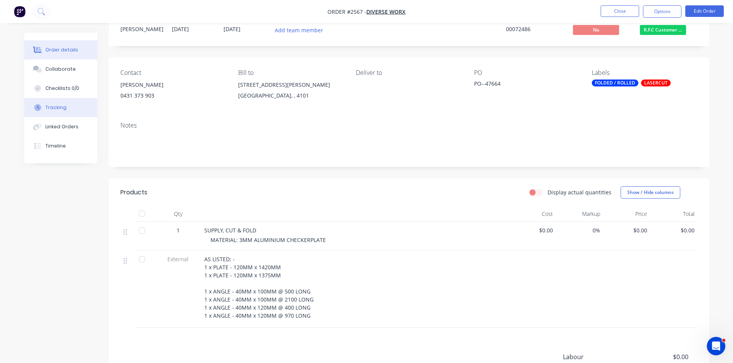
scroll to position [26, 0]
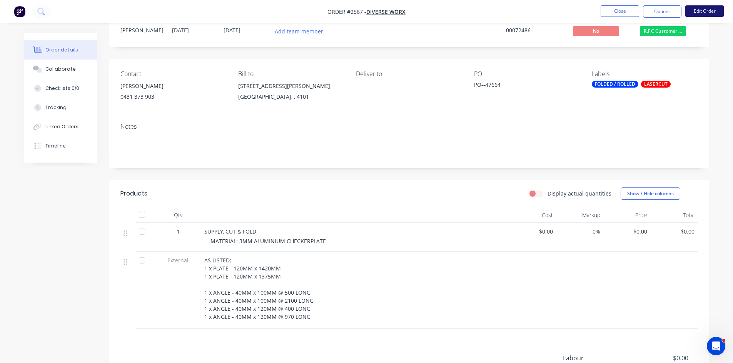
click at [713, 10] on button "Edit Order" at bounding box center [704, 11] width 38 height 12
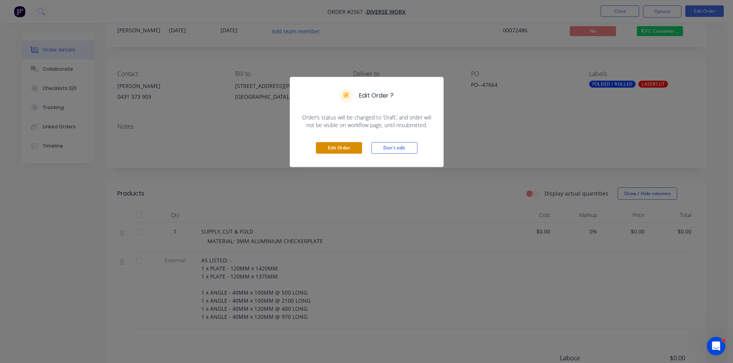
click at [352, 147] on button "Edit Order" at bounding box center [339, 148] width 46 height 12
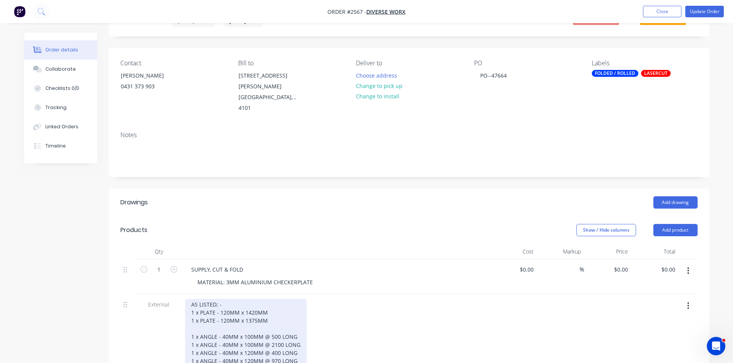
scroll to position [38, 0]
click at [225, 309] on div "AS LISTED; - 1 x PLATE - 120MM x 1420MM 1 x PLATE - 120MM x 1375MM 1 x ANGLE - …" at bounding box center [246, 332] width 122 height 68
